Goal: Transaction & Acquisition: Purchase product/service

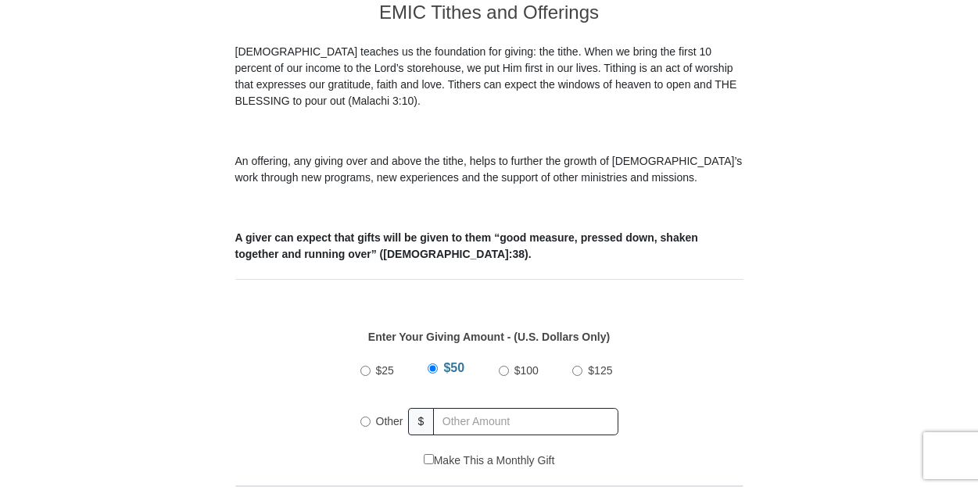
scroll to position [469, 0]
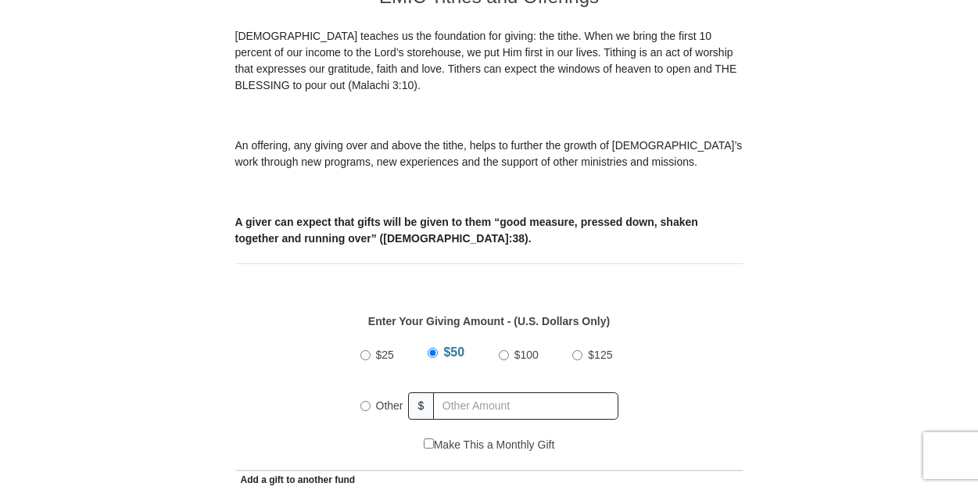
click at [367, 401] on input "Other" at bounding box center [365, 406] width 10 height 10
radio input "true"
type input "450.00"
click at [741, 382] on div "Enter Your Giving Amount - (U.S. Dollars Only) Amount must be a valid number Th…" at bounding box center [489, 367] width 508 height 140
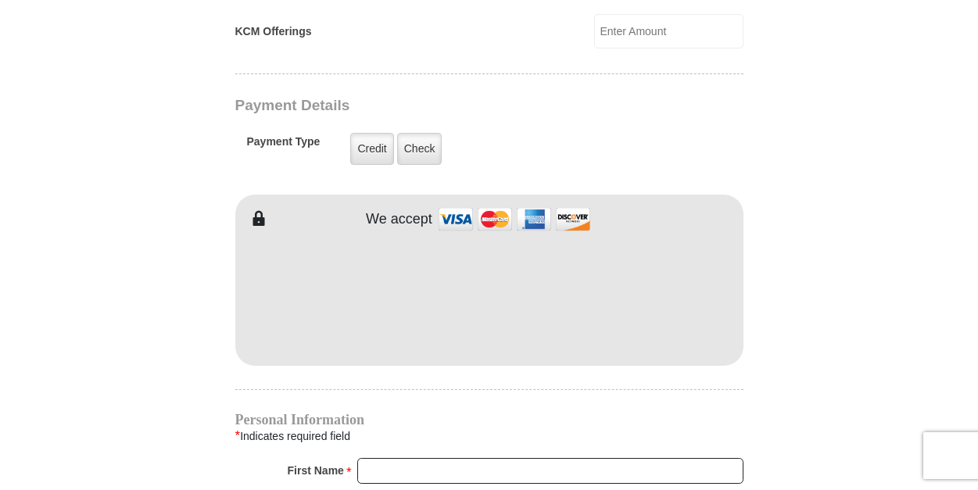
scroll to position [1172, 0]
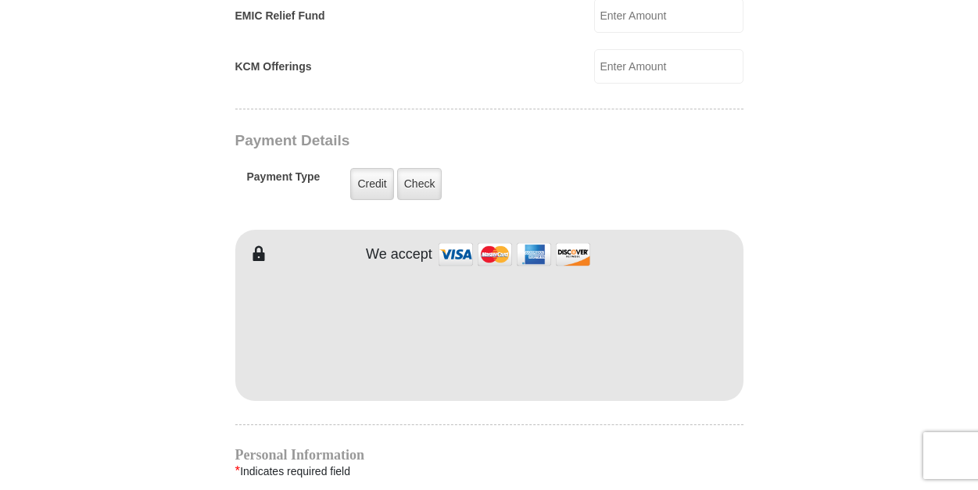
click at [209, 393] on form "Eagle Mountain International Church Online Giving Because of gifts like yours, …" at bounding box center [489, 33] width 891 height 2286
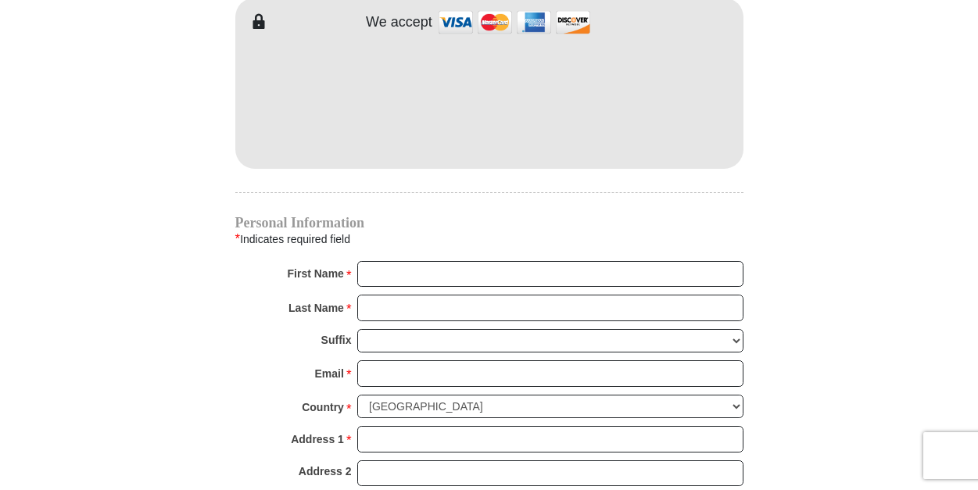
scroll to position [1407, 0]
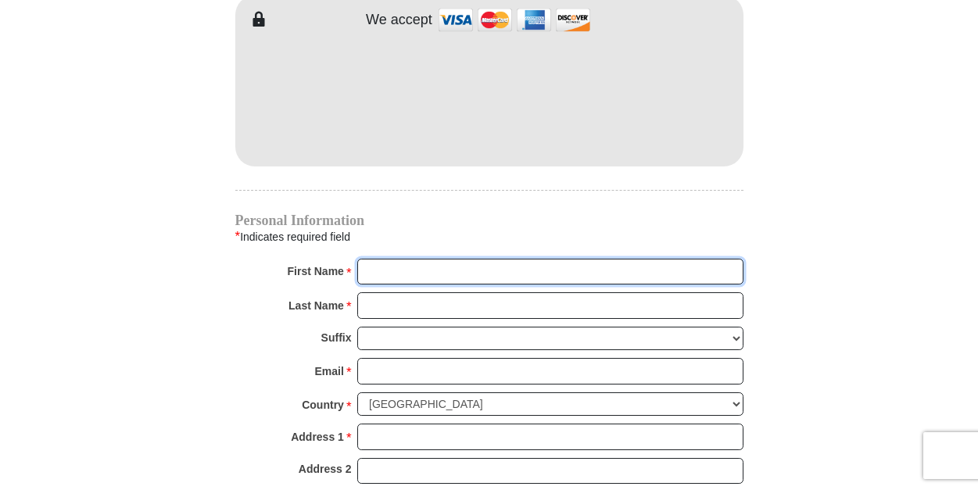
click at [427, 259] on input "First Name *" at bounding box center [550, 272] width 386 height 27
type input "James"
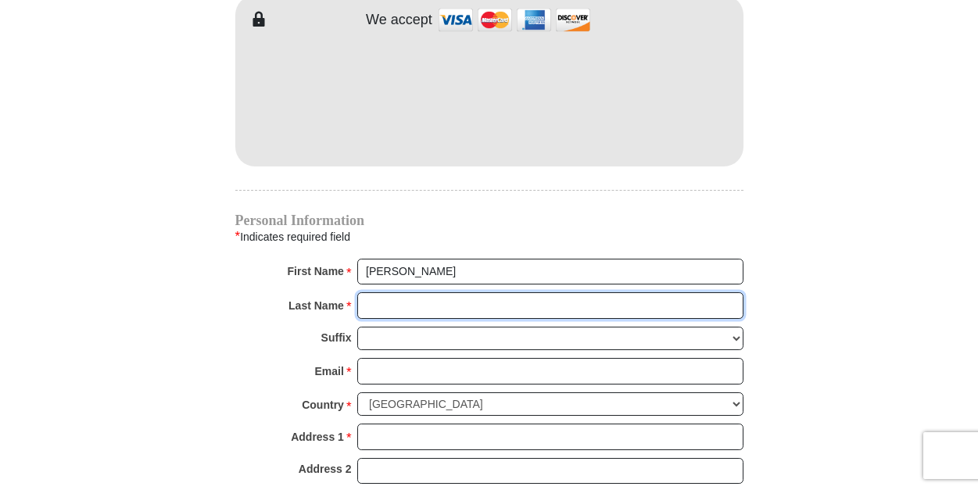
type input "Allen"
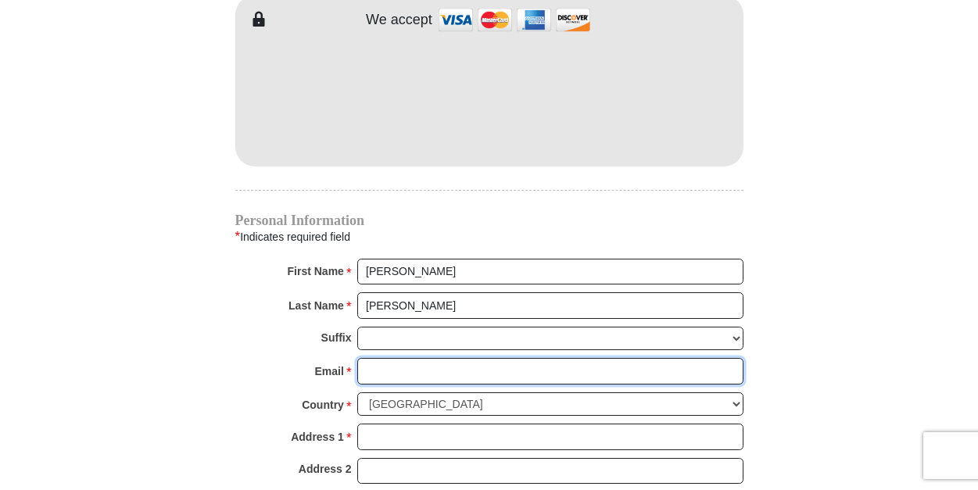
type input "jamescornellallen1984@gmail.com"
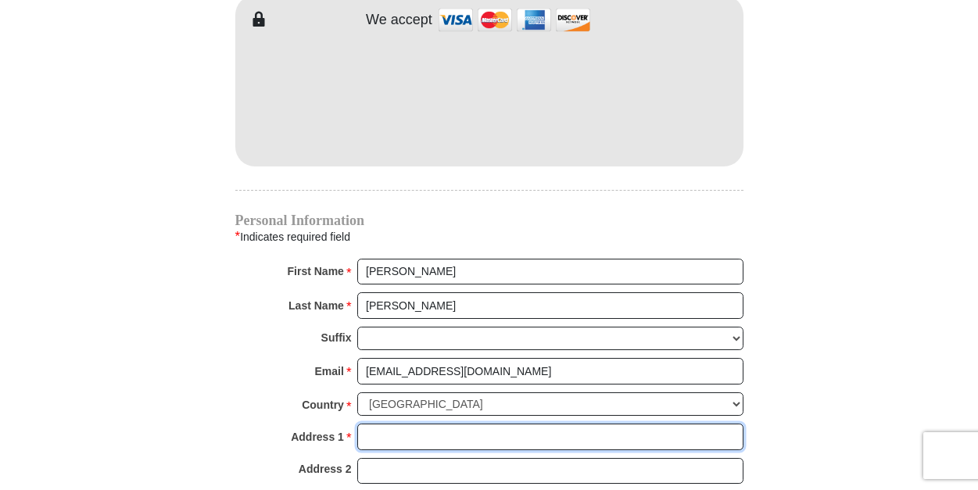
type input "11925 Sire Way Apt. 4125"
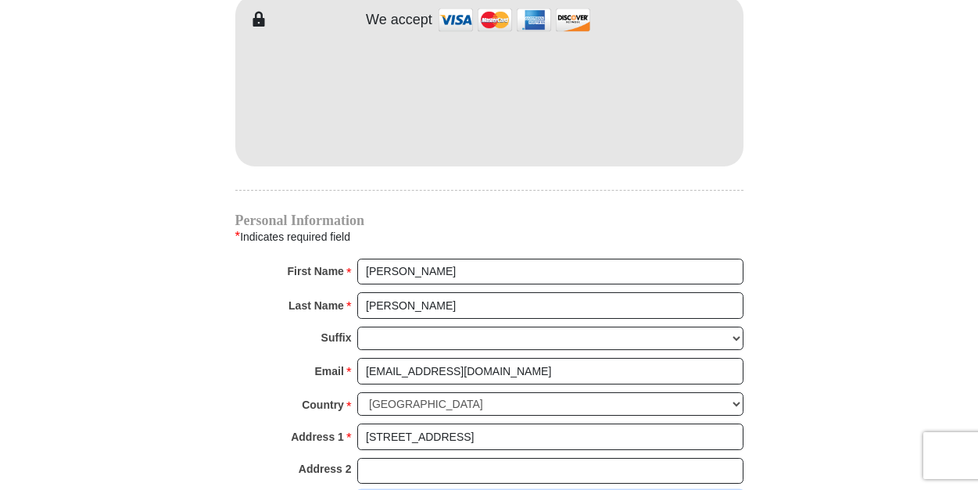
type input "Haslet"
select select "TX"
type input "76052"
type input "5124150907"
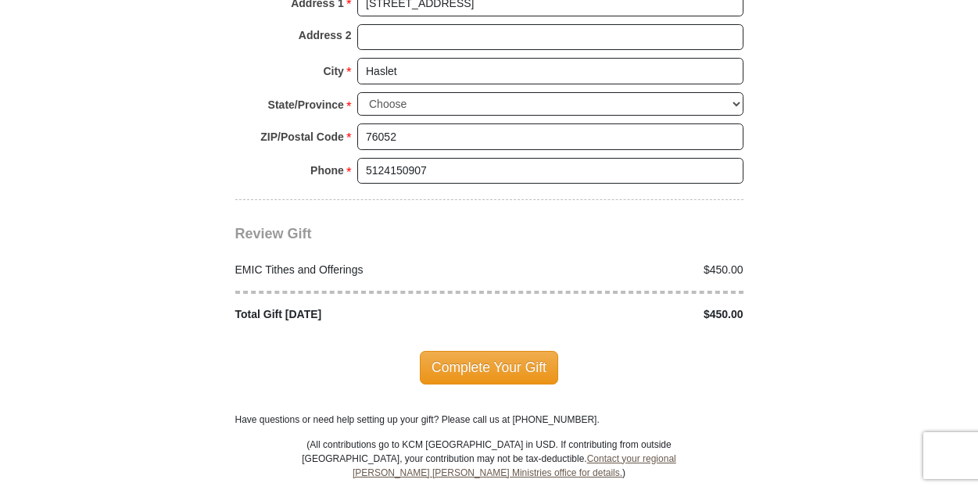
scroll to position [1876, 0]
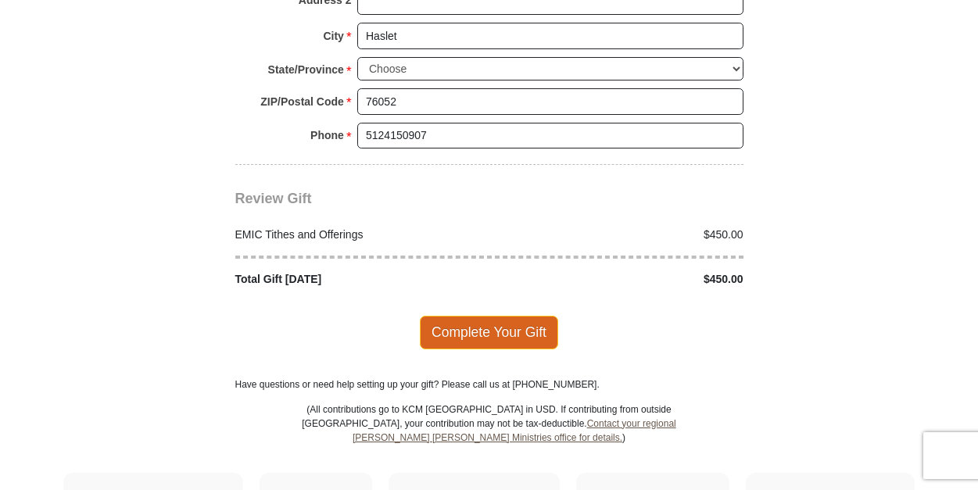
click at [499, 316] on span "Complete Your Gift" at bounding box center [489, 332] width 138 height 33
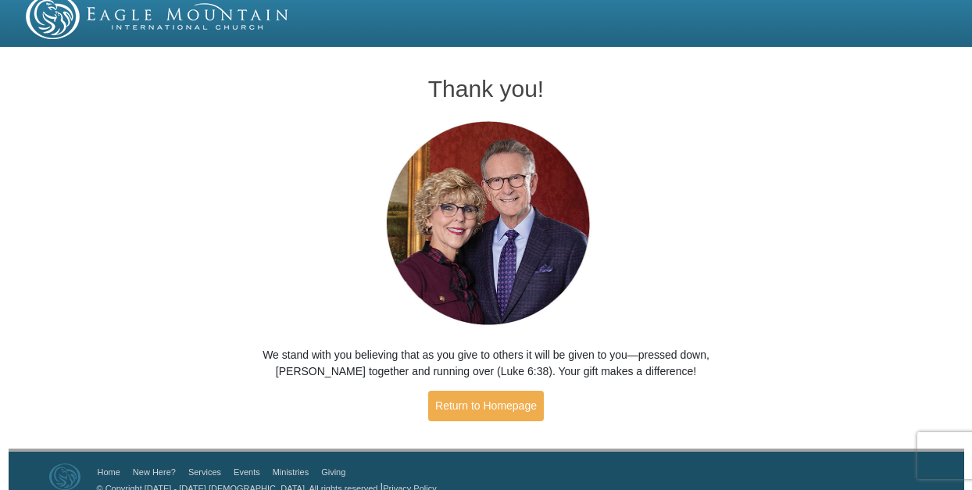
scroll to position [28, 0]
